Goal: Task Accomplishment & Management: Manage account settings

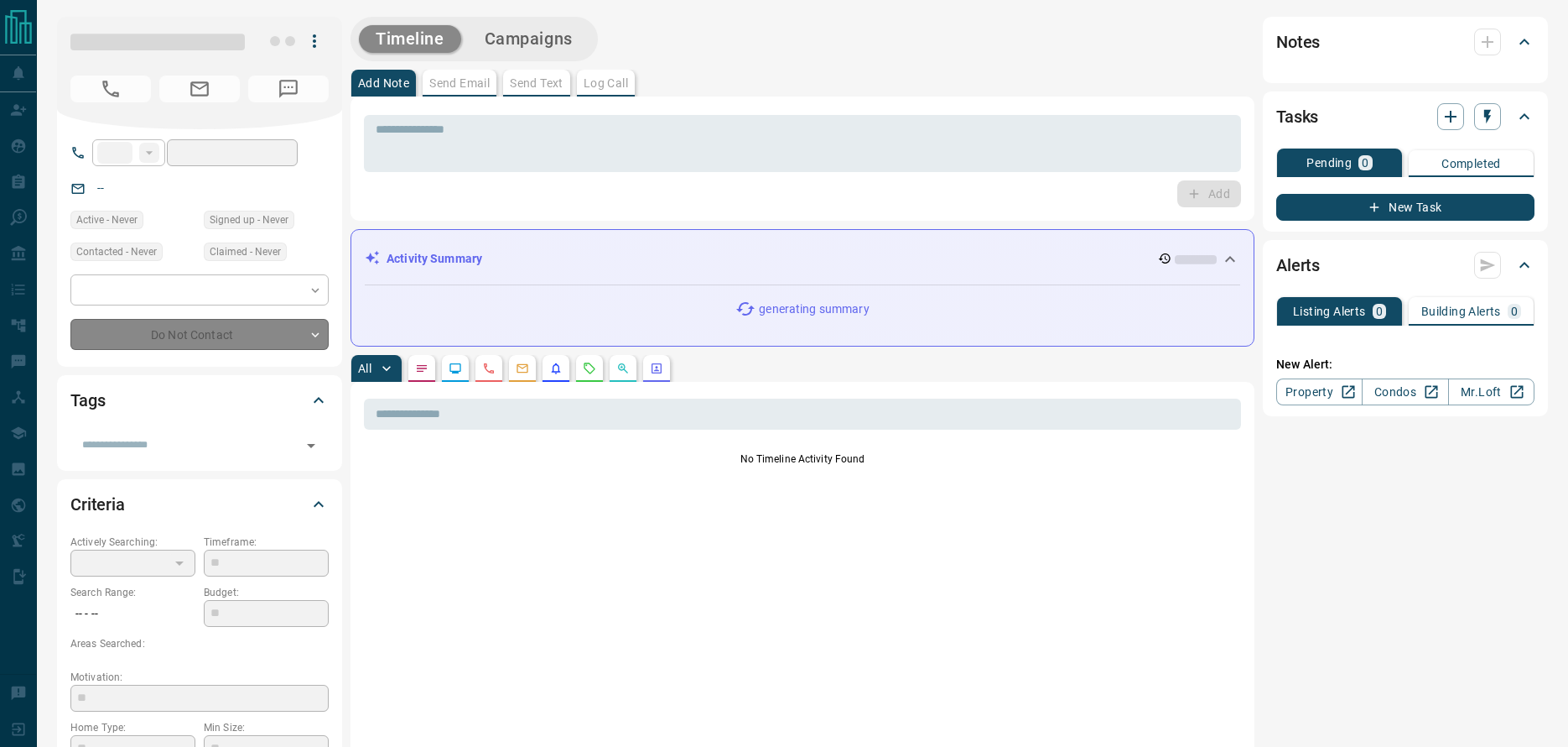
type input "**"
type input "**********"
type input "*"
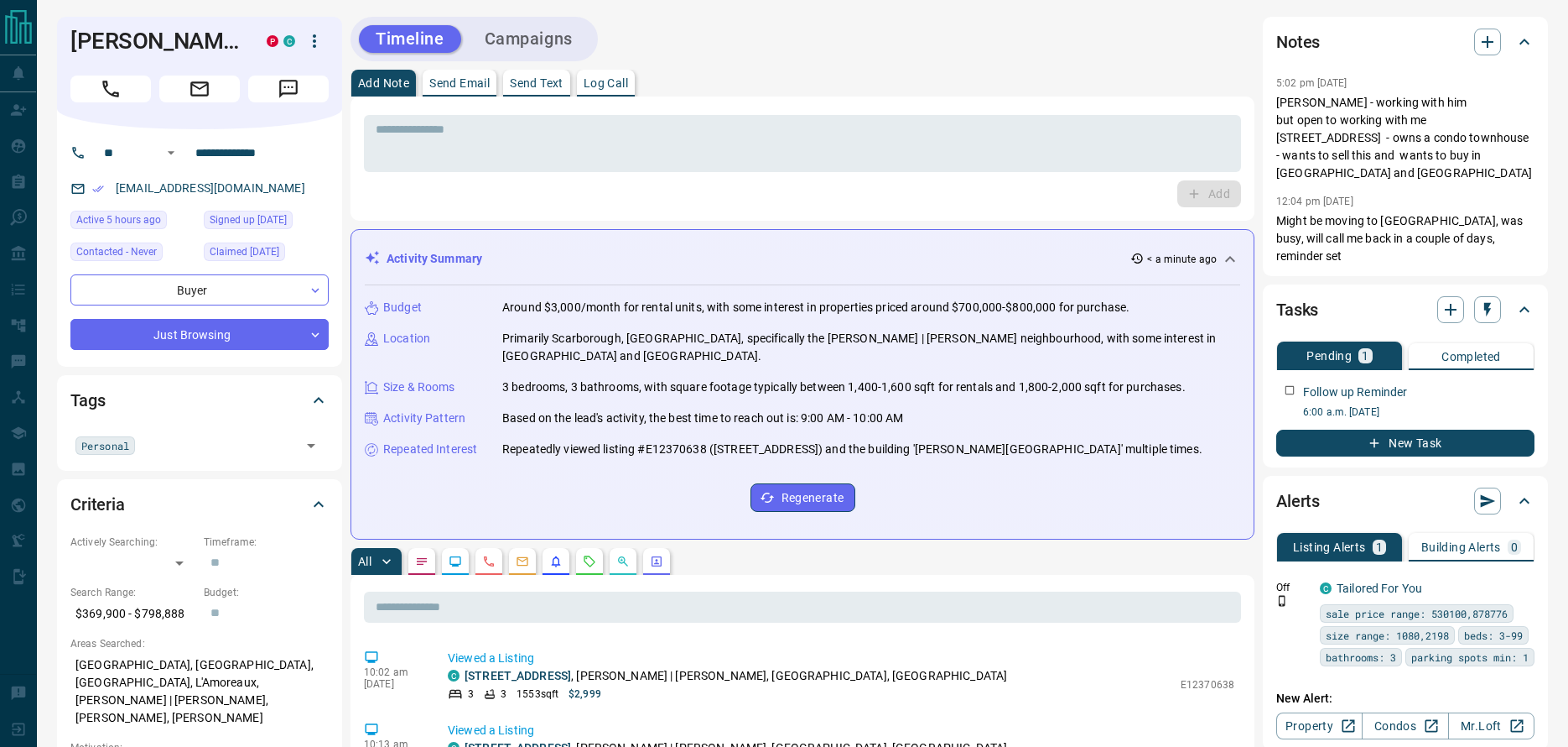
click at [658, 244] on div "Activity Summary < a minute ago" at bounding box center [803, 259] width 876 height 31
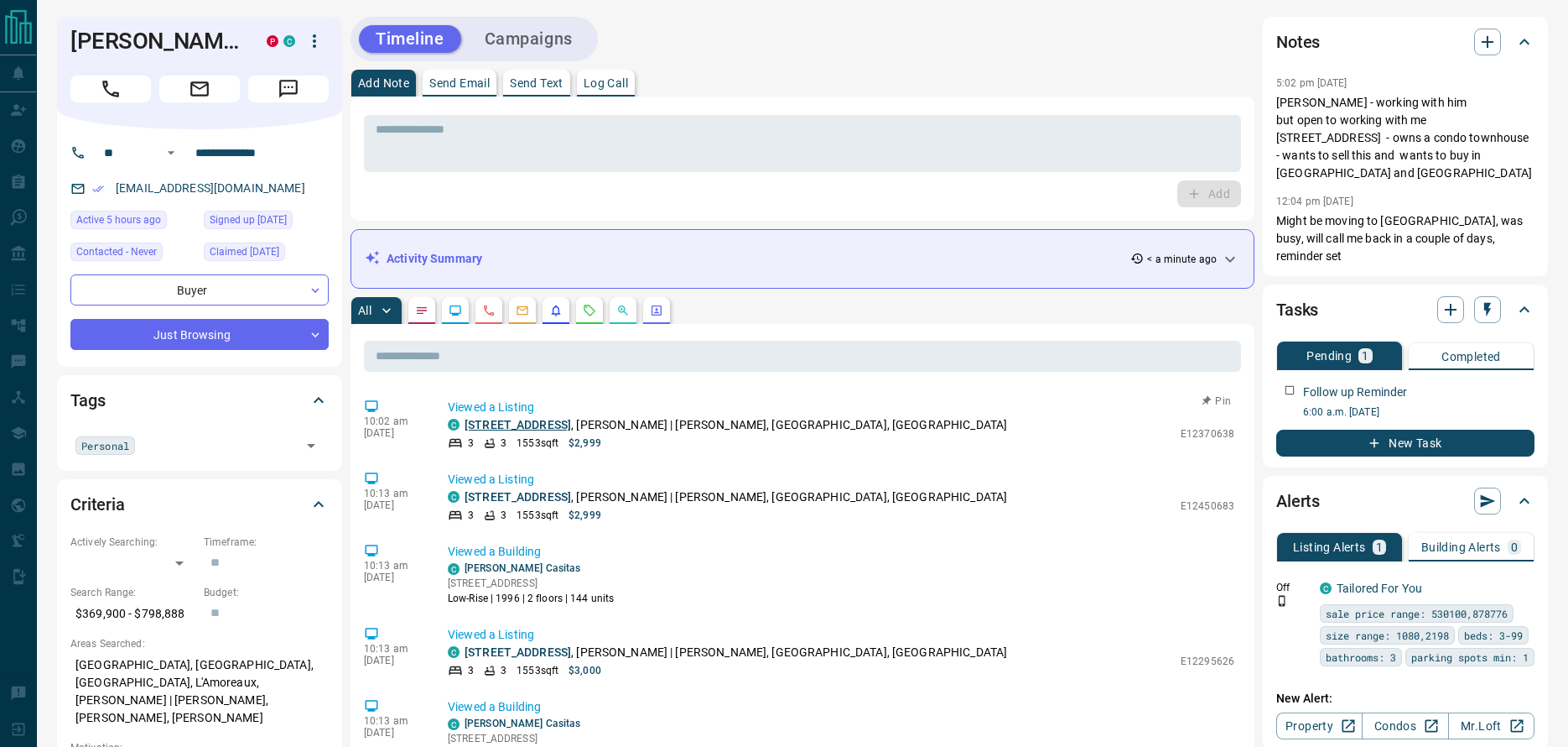
click at [552, 427] on link "[STREET_ADDRESS]" at bounding box center [518, 424] width 107 height 14
click at [547, 426] on link "[STREET_ADDRESS]" at bounding box center [518, 424] width 107 height 14
click at [565, 427] on link "[STREET_ADDRESS]" at bounding box center [518, 424] width 107 height 14
click at [115, 35] on h1 "[PERSON_NAME]" at bounding box center [156, 42] width 171 height 27
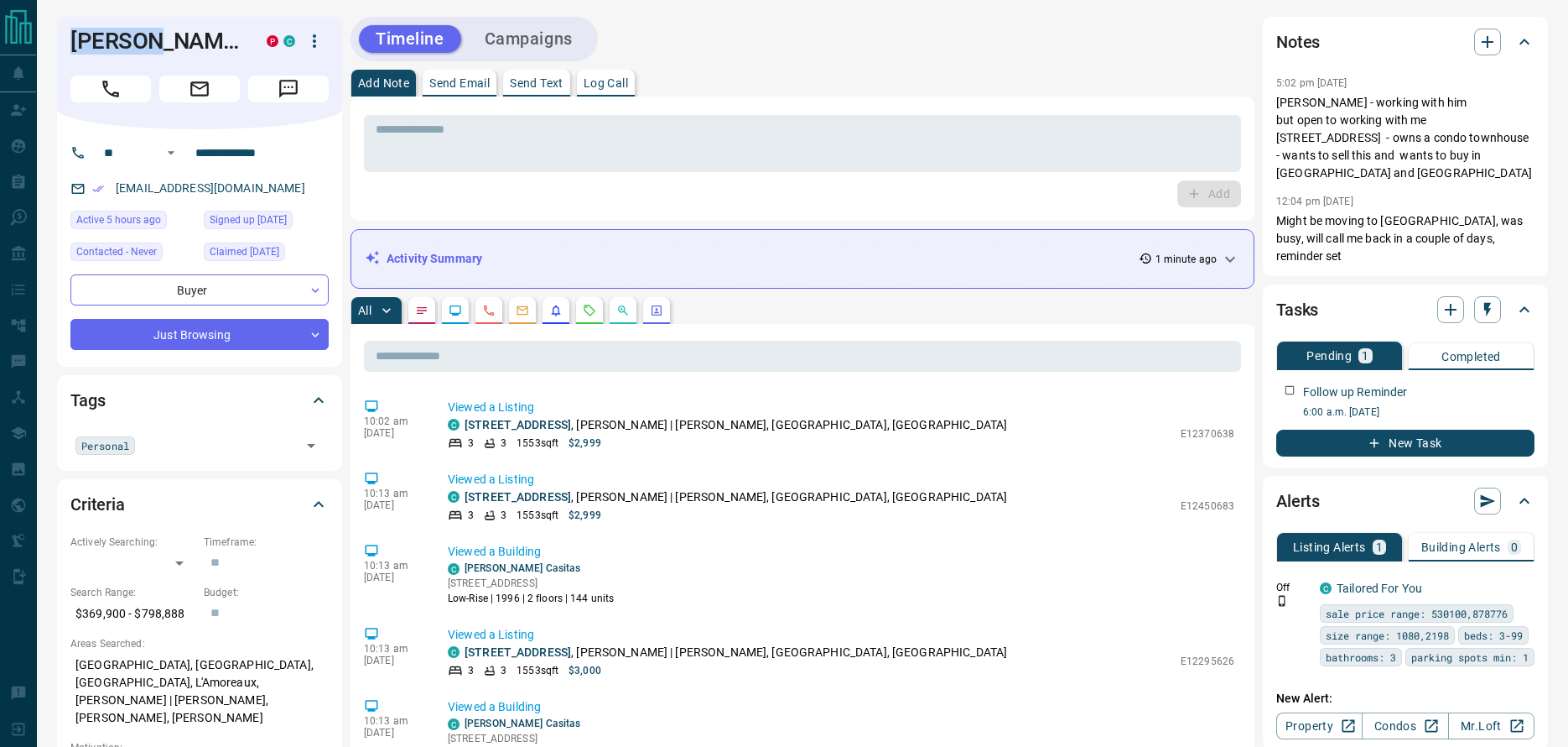
copy h1 "[PERSON_NAME]"
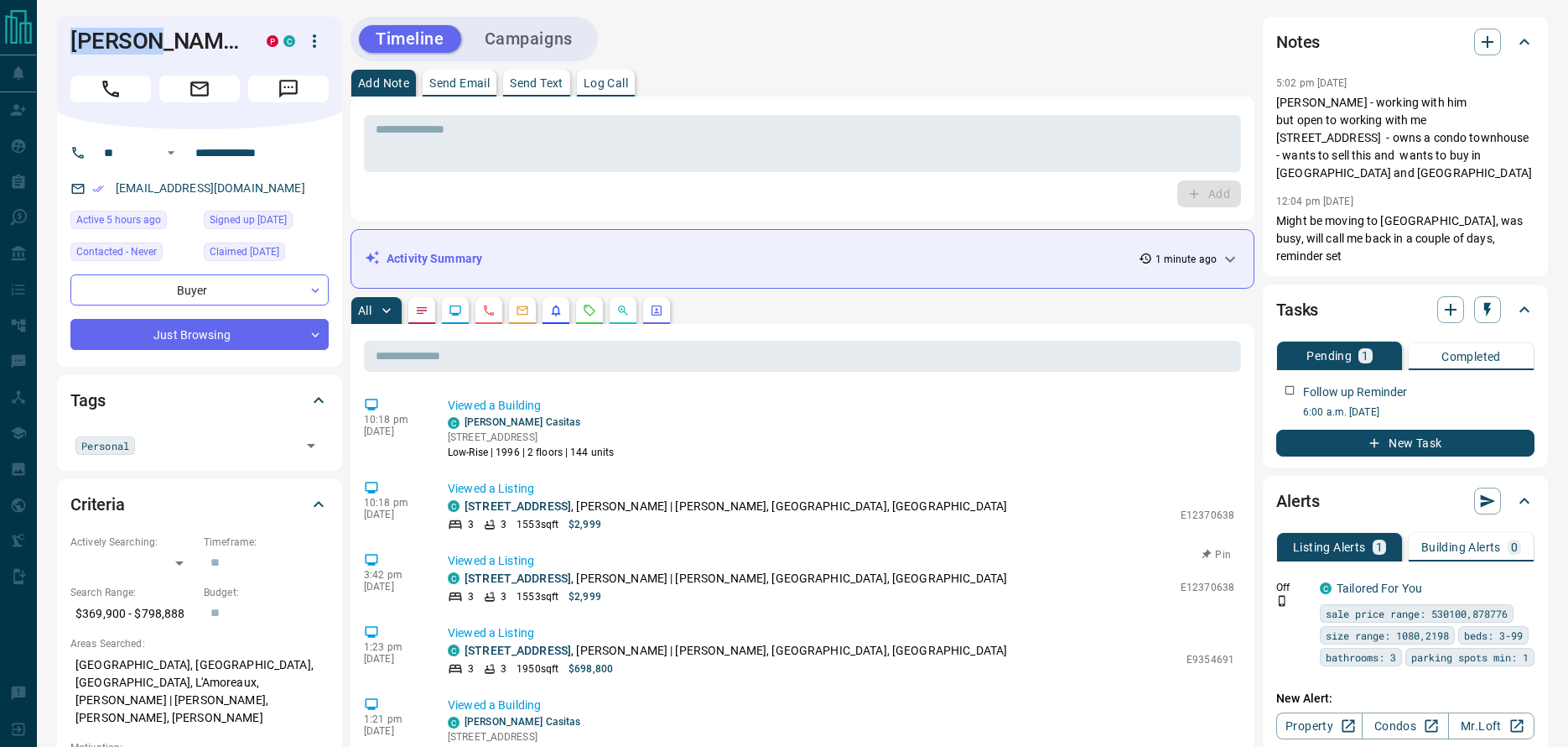
scroll to position [773, 0]
click at [530, 643] on link "[STREET_ADDRESS]" at bounding box center [518, 650] width 107 height 14
copy h1 "[PERSON_NAME]"
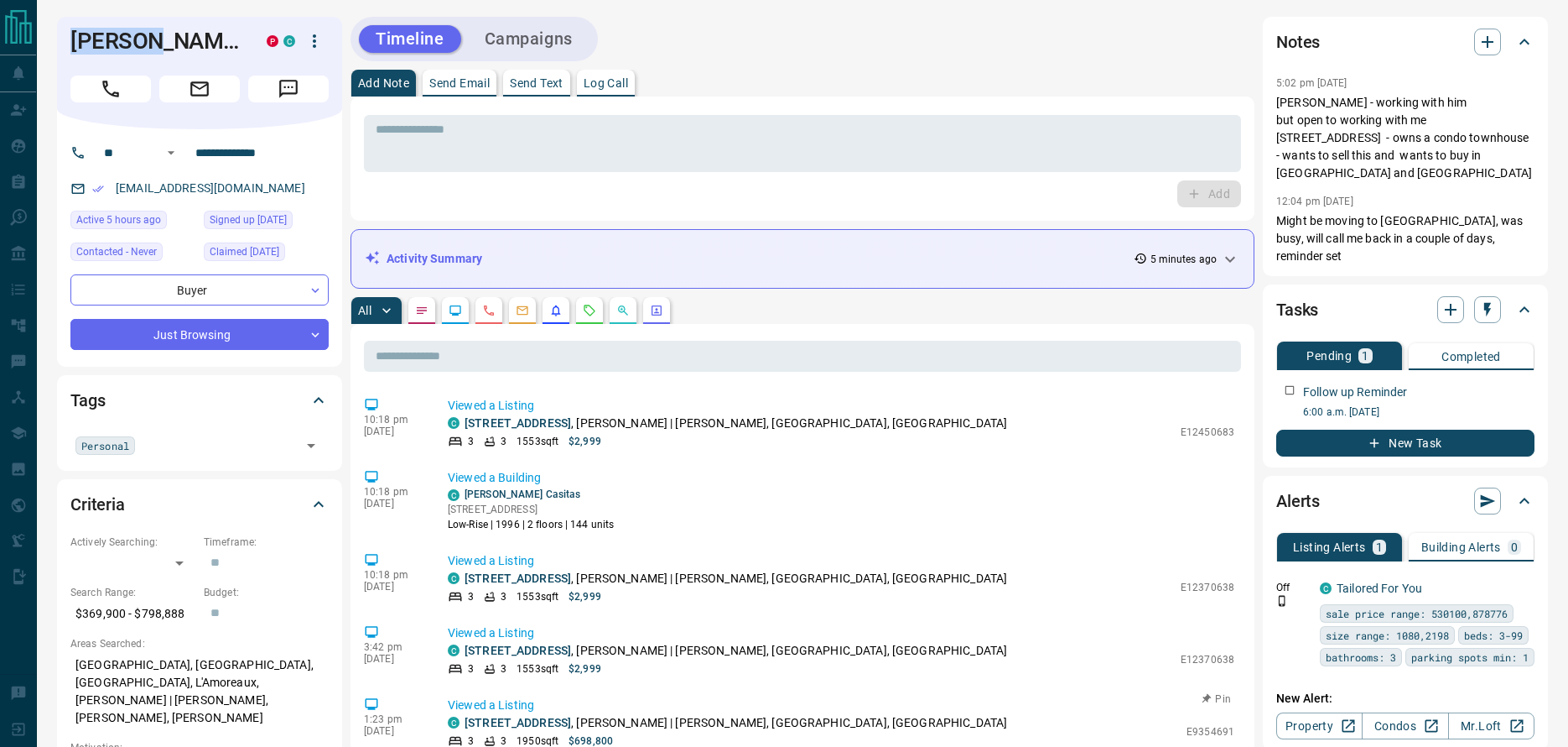
scroll to position [0, 0]
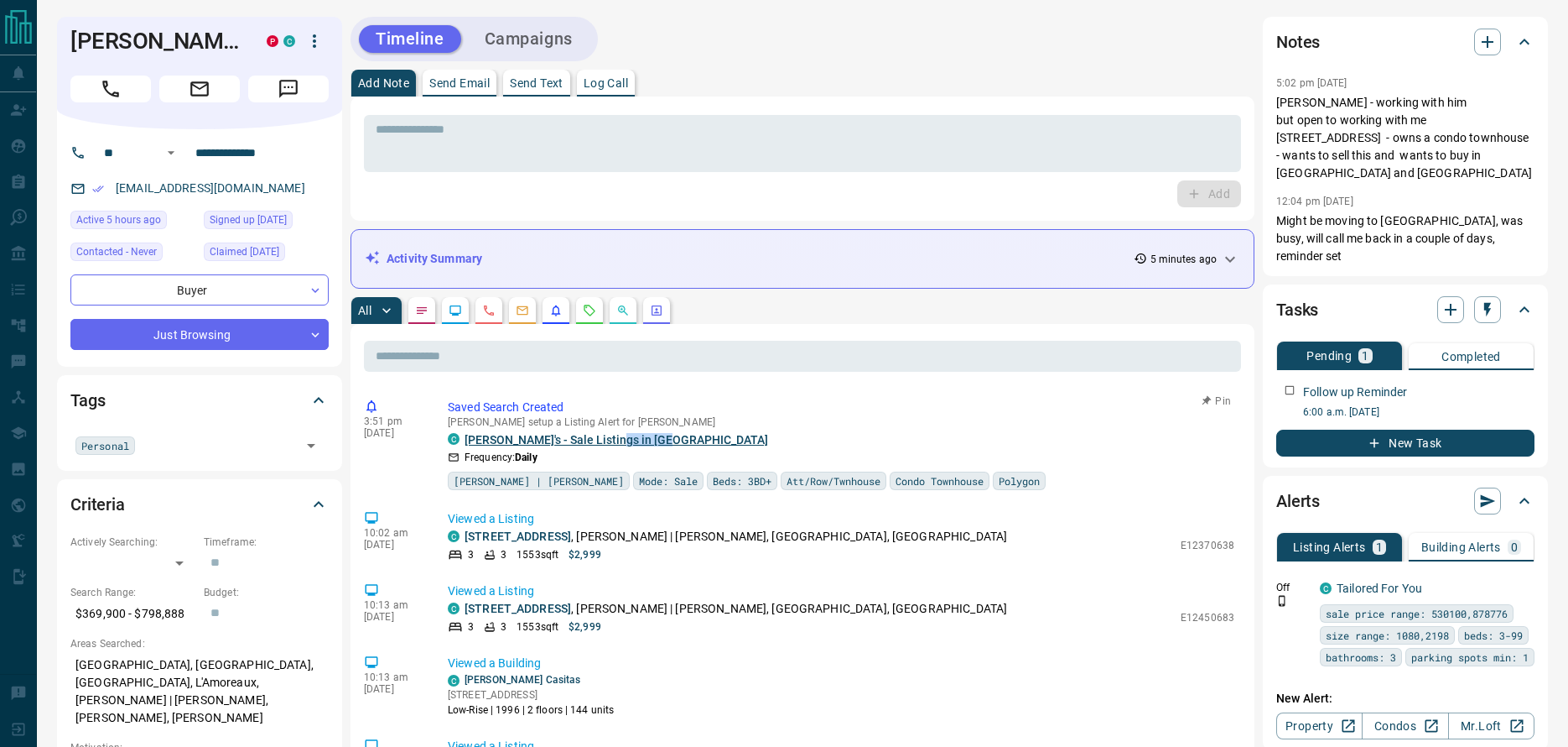
drag, startPoint x: 681, startPoint y: 440, endPoint x: 603, endPoint y: 442, distance: 78.0
click at [603, 442] on div "C Kavitha's - Sale Listings in [GEOGRAPHIC_DATA]" at bounding box center [841, 440] width 787 height 14
copy link "Bonis Ave"
click at [1522, 579] on icon "button" at bounding box center [1523, 587] width 15 height 15
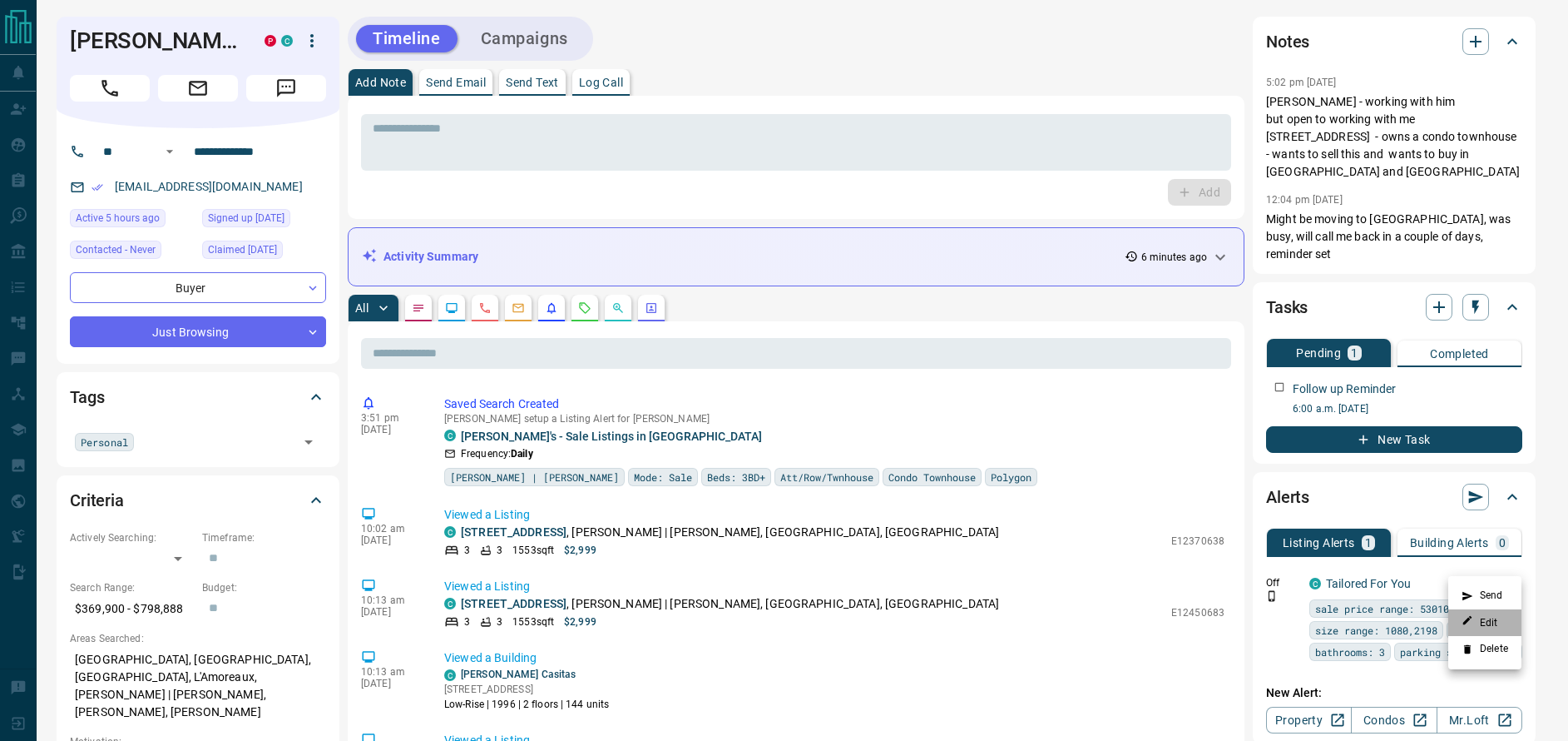
click at [1501, 617] on li "Edit" at bounding box center [1485, 622] width 73 height 27
